Goal: Information Seeking & Learning: Find specific fact

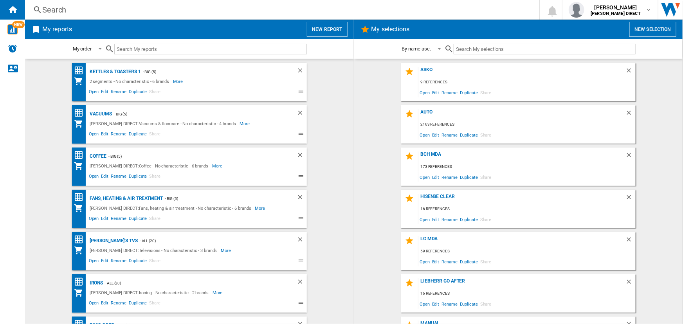
click at [270, 4] on div "Search Search 0 [PERSON_NAME] [PERSON_NAME] DIRECT [PERSON_NAME] DIRECT My sett…" at bounding box center [354, 10] width 658 height 20
click at [269, 9] on div "Search" at bounding box center [280, 9] width 477 height 11
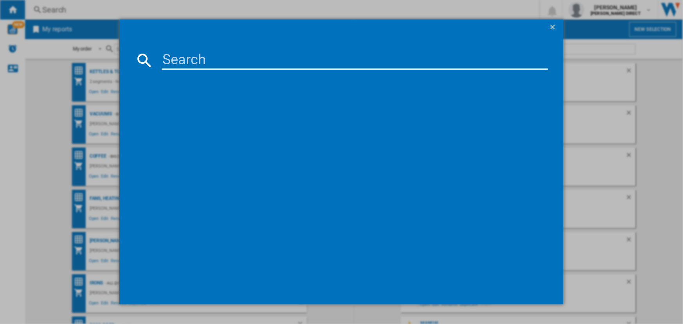
click at [271, 66] on input at bounding box center [355, 60] width 386 height 19
paste input "B2CCJ7AK0B"
type input "nef B2CCJ7AK0B"
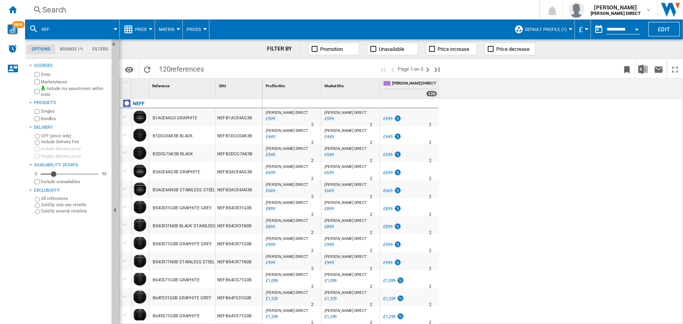
click at [548, 29] on span "Default profile (1)" at bounding box center [546, 29] width 42 height 5
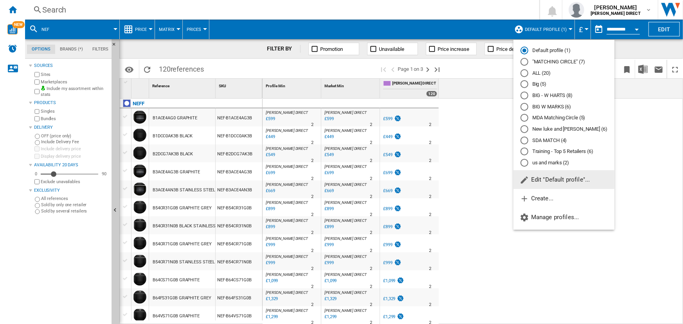
click at [545, 71] on md-radio-button "ALL (20)" at bounding box center [564, 72] width 87 height 7
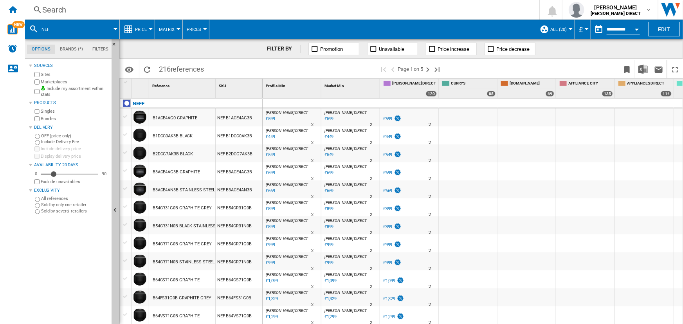
click at [229, 8] on div "Search" at bounding box center [280, 9] width 477 height 11
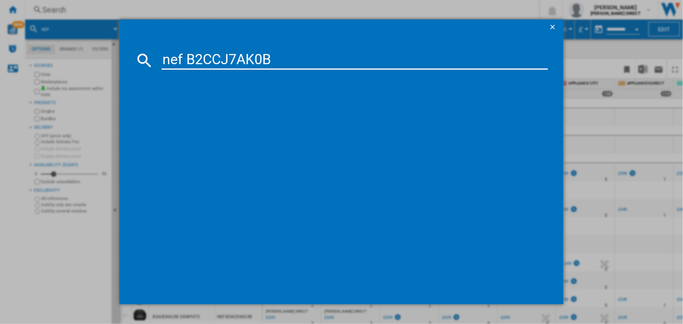
type input "nef B2CCJ7AK0B"
